Goal: Task Accomplishment & Management: Complete application form

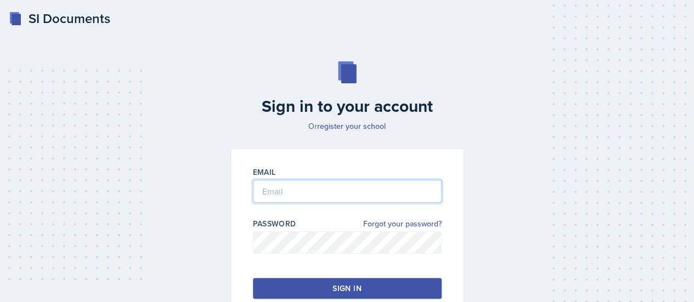
click at [269, 189] on input "email" at bounding box center [347, 191] width 189 height 23
type input "[EMAIL_ADDRESS][DOMAIN_NAME]"
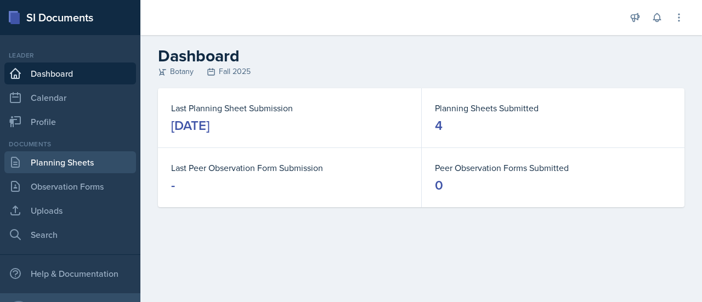
click at [50, 160] on link "Planning Sheets" at bounding box center [70, 162] width 132 height 22
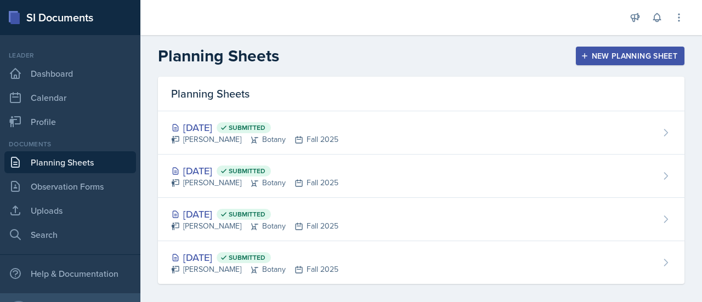
click at [612, 54] on div "New Planning Sheet" at bounding box center [630, 56] width 94 height 9
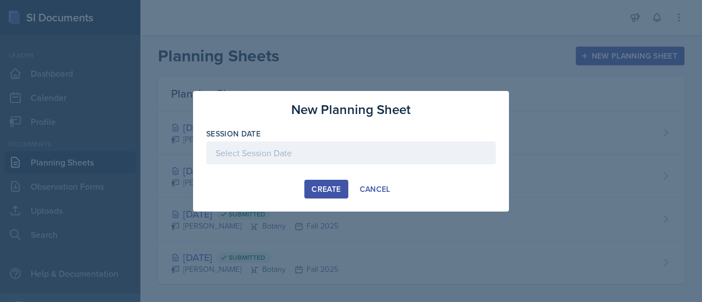
click at [337, 154] on div at bounding box center [350, 152] width 289 height 23
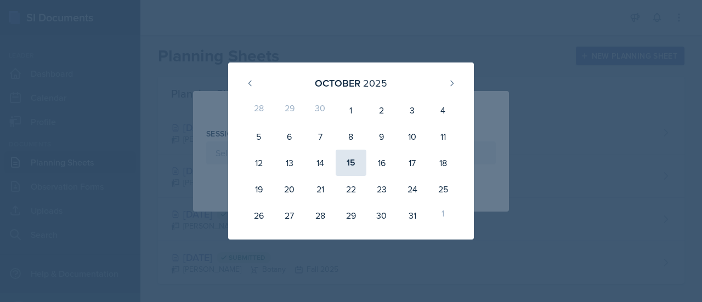
click at [347, 160] on div "15" at bounding box center [351, 163] width 31 height 26
type input "[DATE]"
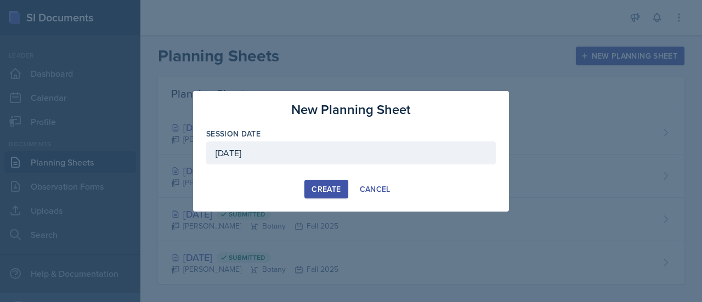
click at [316, 188] on div "Create" at bounding box center [325, 189] width 29 height 9
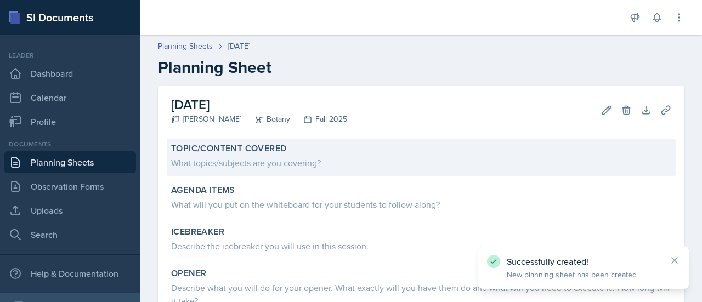
click at [200, 160] on div "What topics/subjects are you covering?" at bounding box center [421, 162] width 500 height 13
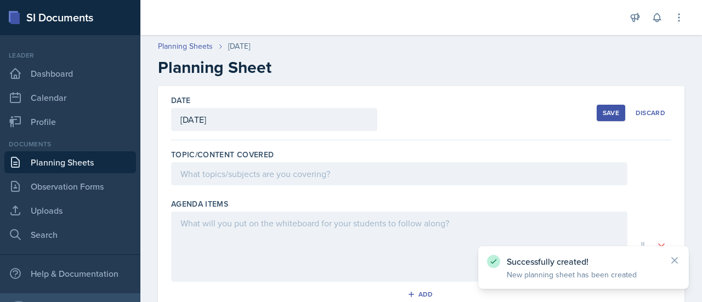
click at [220, 184] on div at bounding box center [399, 173] width 456 height 23
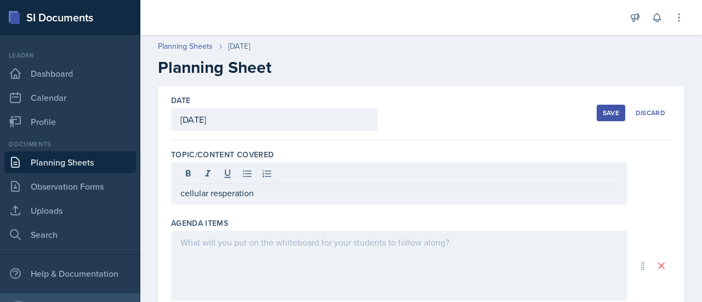
click at [274, 264] on div at bounding box center [399, 266] width 456 height 70
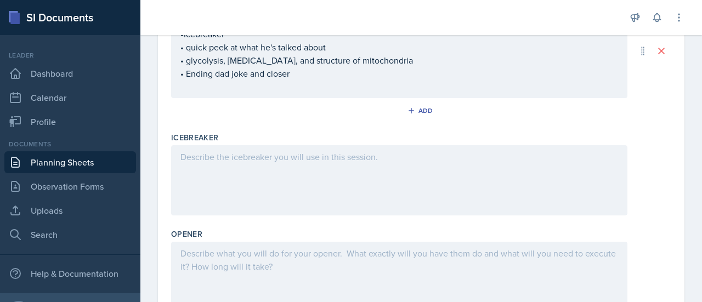
click at [326, 168] on div at bounding box center [399, 180] width 456 height 70
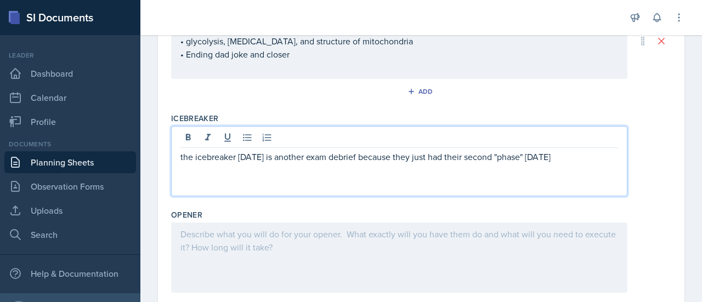
click at [336, 251] on div at bounding box center [399, 258] width 456 height 70
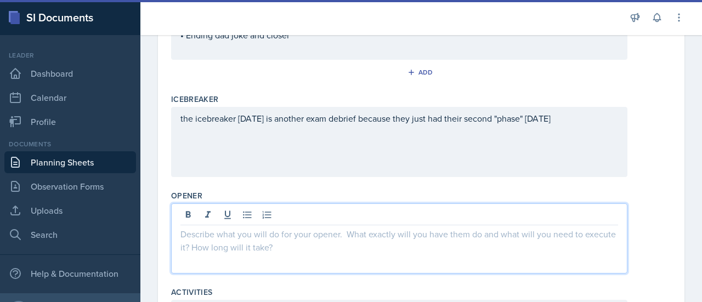
click at [292, 231] on p at bounding box center [399, 234] width 438 height 13
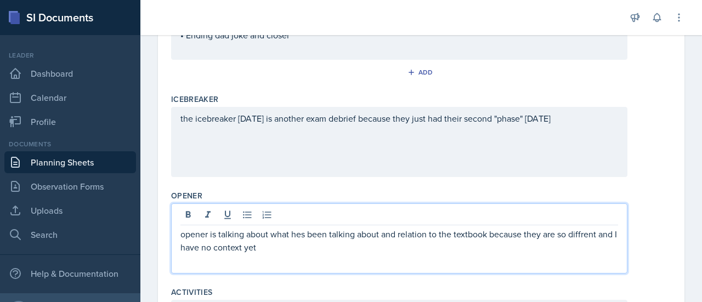
click at [292, 231] on p "opener is talking about what hes been talking about and relation to the textboo…" at bounding box center [399, 241] width 438 height 26
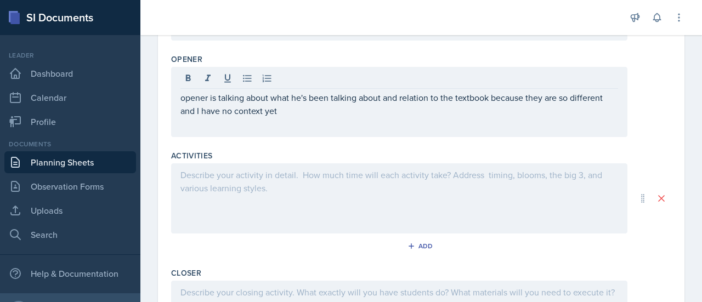
click at [275, 192] on div at bounding box center [399, 198] width 456 height 70
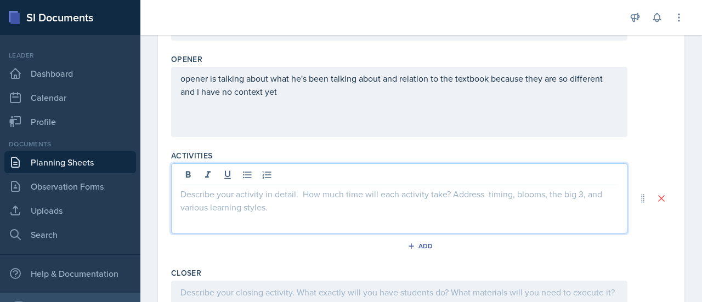
scroll to position [383, 0]
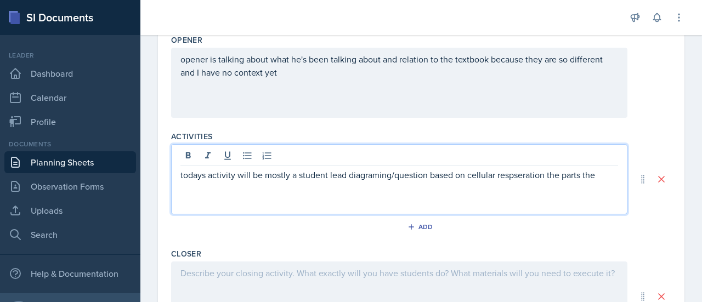
click at [522, 168] on p "todays activity will be mostly a student lead diagraming/question based on cell…" at bounding box center [399, 174] width 438 height 13
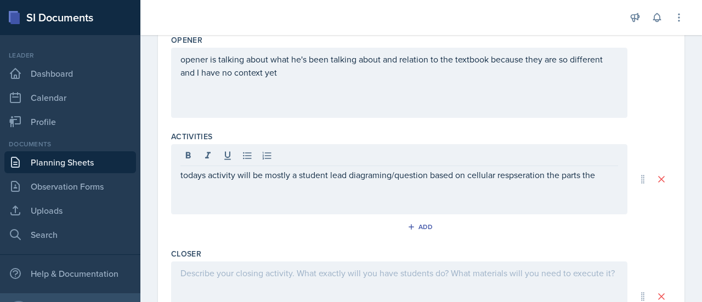
drag, startPoint x: 522, startPoint y: 168, endPoint x: 437, endPoint y: 210, distance: 94.6
click at [437, 210] on div "todays activity will be mostly a student lead diagraming/question based on cell…" at bounding box center [399, 179] width 456 height 70
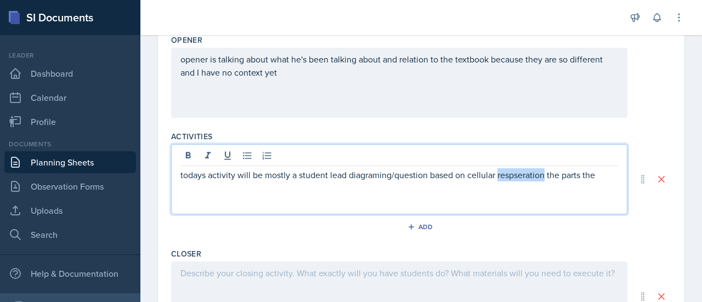
click at [546, 176] on p "todays activity will be mostly a student lead diagraming/question based on cell…" at bounding box center [399, 174] width 438 height 13
drag, startPoint x: 522, startPoint y: 174, endPoint x: 506, endPoint y: 171, distance: 16.8
click at [506, 171] on p "todays activity will be mostly a student lead diagraming/question based on cell…" at bounding box center [399, 174] width 438 height 13
click at [539, 174] on p "todays activity will be mostly a student lead diagraming/question based on cell…" at bounding box center [399, 174] width 438 height 13
click at [547, 174] on p "todays activity will be mostly a student lead diagraming/question based on cell…" at bounding box center [399, 174] width 438 height 13
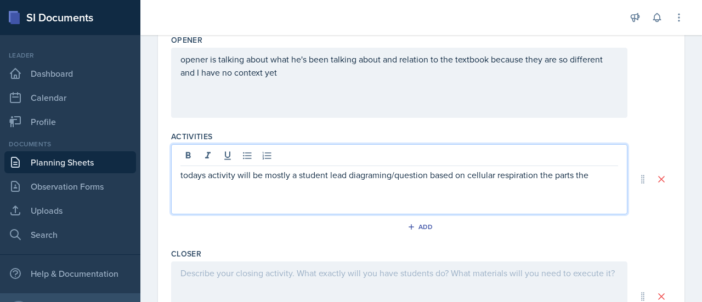
click at [589, 178] on p "todays activity will be mostly a student lead diagraming/question based on cell…" at bounding box center [399, 174] width 438 height 13
click at [236, 187] on p "todays activity will be mostly a student lead diagraming/question based on cell…" at bounding box center [399, 181] width 438 height 26
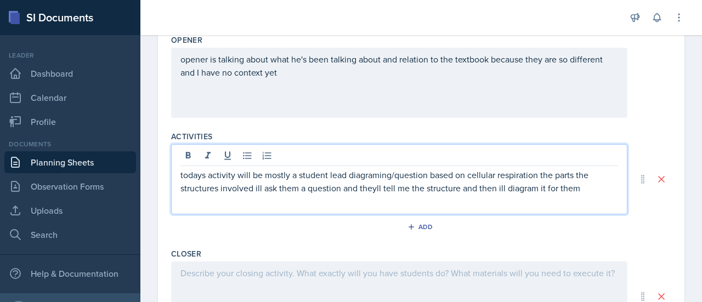
click at [364, 189] on p "todays activity will be mostly a student lead diagraming/question based on cell…" at bounding box center [399, 181] width 438 height 26
click at [582, 189] on p "todays activity will be mostly a student lead diagraming/question based on cell…" at bounding box center [399, 181] width 438 height 26
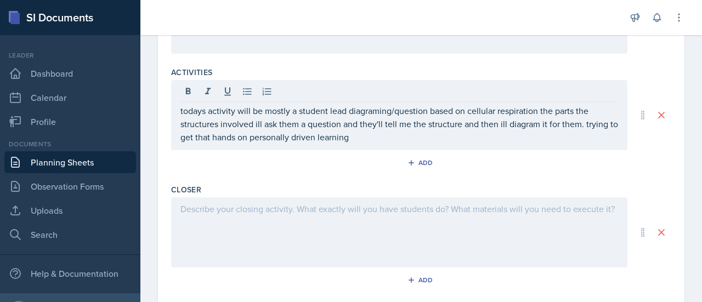
click at [360, 234] on div at bounding box center [399, 232] width 456 height 70
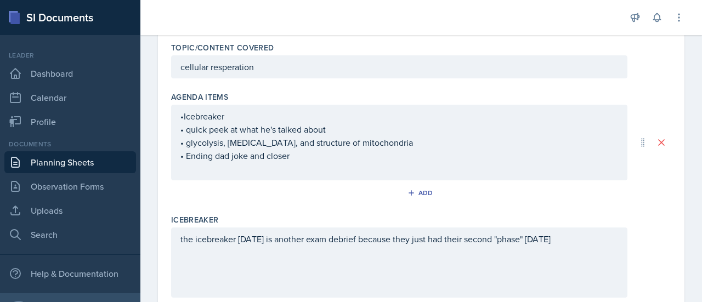
scroll to position [0, 0]
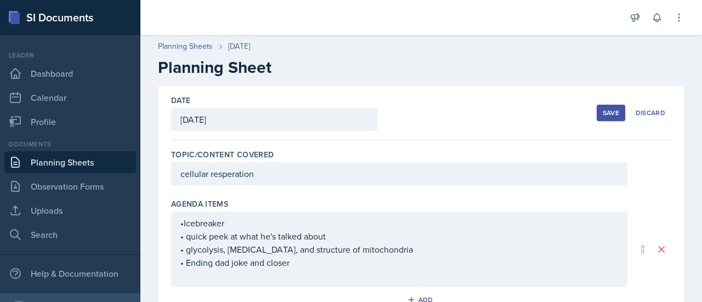
click at [604, 107] on button "Save" at bounding box center [611, 113] width 29 height 16
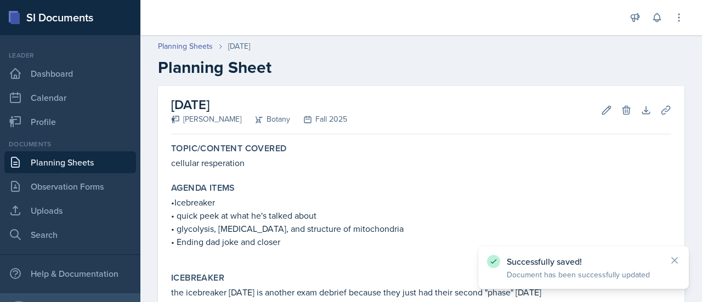
scroll to position [229, 0]
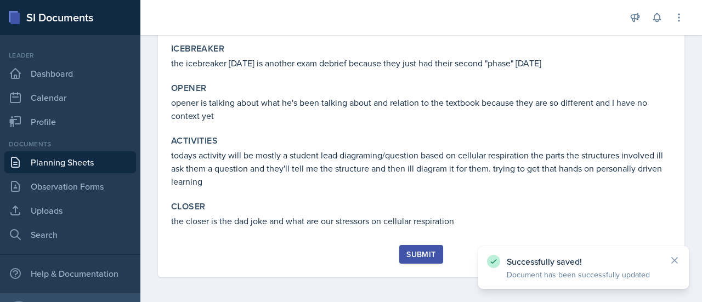
click at [429, 252] on div "Submit" at bounding box center [420, 254] width 29 height 9
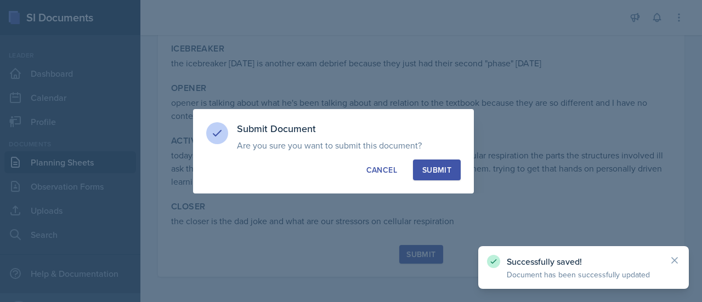
click at [433, 166] on div "Submit" at bounding box center [436, 169] width 29 height 11
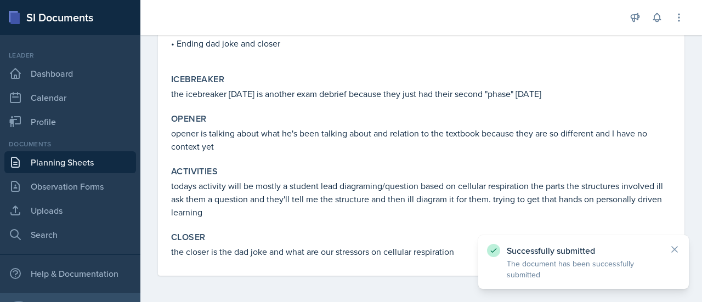
scroll to position [198, 0]
